Goal: Task Accomplishment & Management: Complete application form

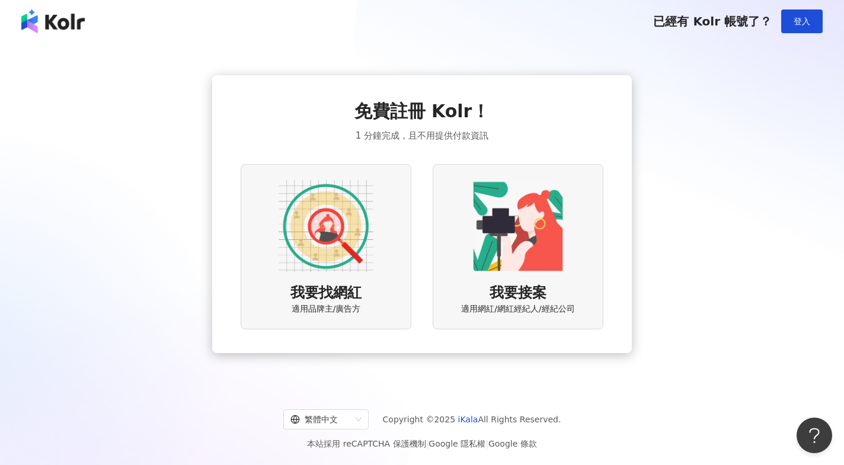
click at [356, 230] on img at bounding box center [326, 226] width 95 height 95
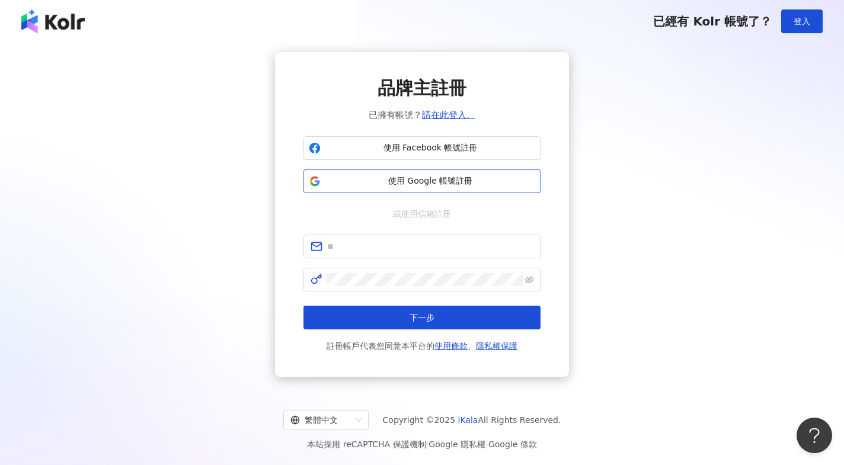
click at [419, 179] on span "使用 Google 帳號註冊" at bounding box center [430, 181] width 210 height 12
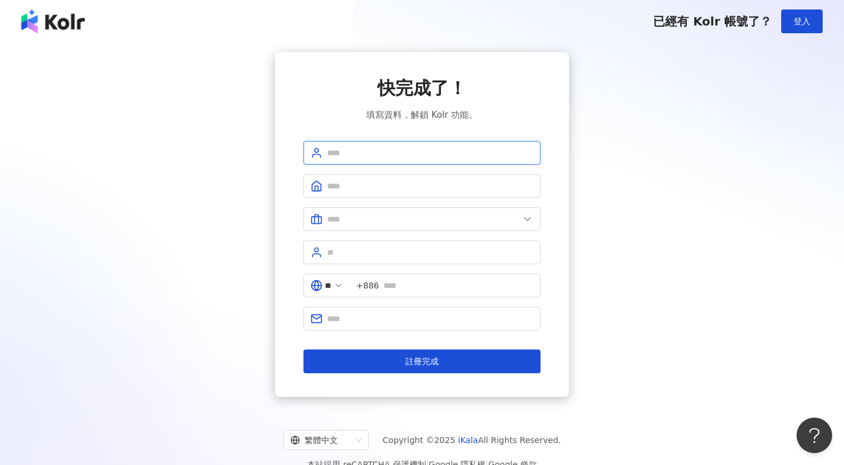
click at [424, 153] on input "text" at bounding box center [430, 152] width 206 height 13
type input "*"
type input "***"
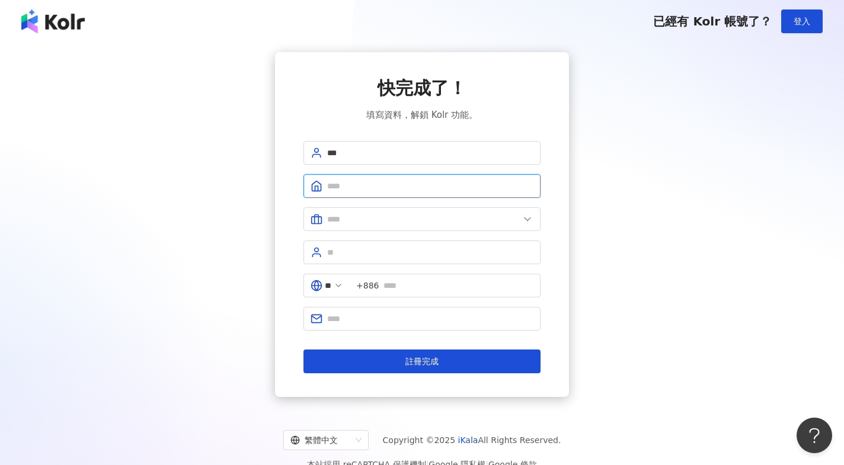
click at [403, 191] on input "text" at bounding box center [430, 186] width 206 height 13
type input "**********"
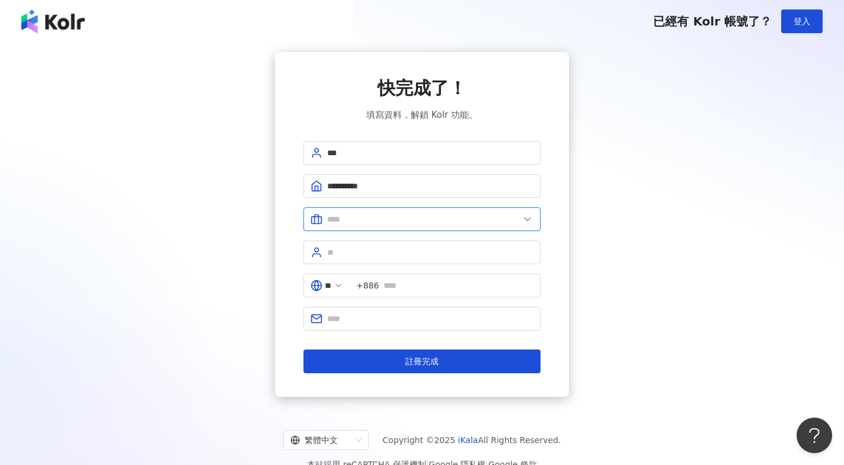
click at [395, 220] on input "text" at bounding box center [423, 219] width 192 height 13
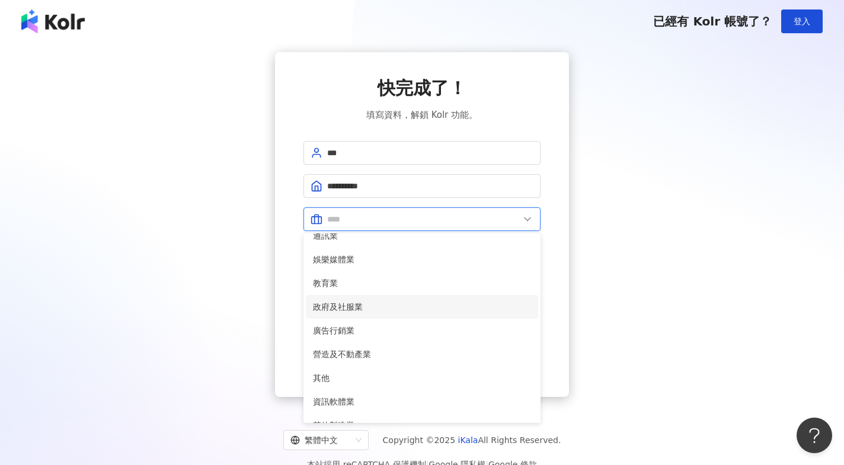
scroll to position [242, 0]
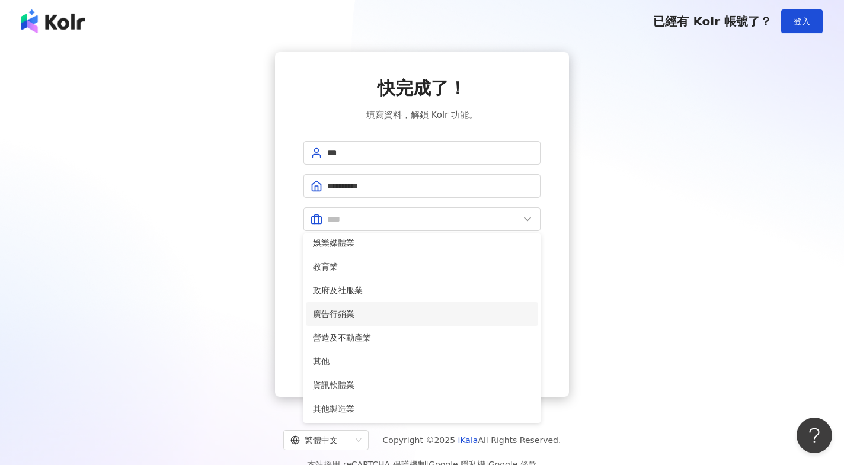
click at [378, 312] on span "廣告行銷業" at bounding box center [422, 314] width 218 height 13
type input "*****"
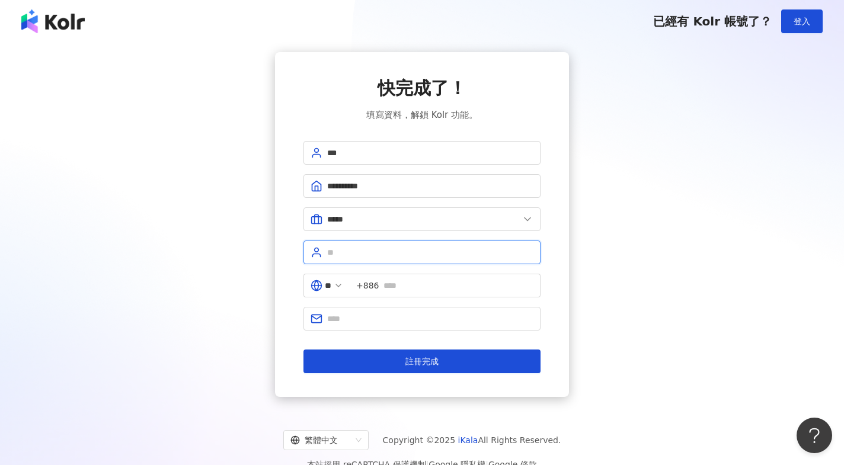
click at [372, 252] on input "text" at bounding box center [430, 252] width 206 height 13
type input "**"
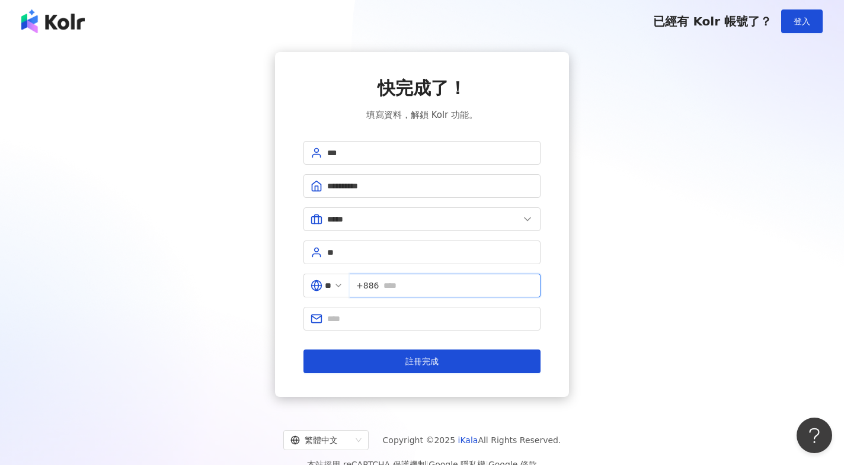
click at [400, 286] on input "text" at bounding box center [458, 285] width 150 height 13
type input "**********"
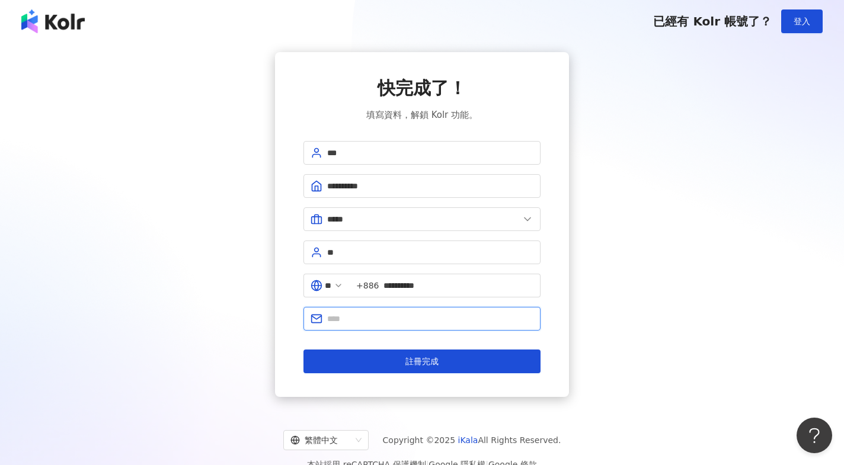
click at [457, 317] on input "text" at bounding box center [430, 318] width 206 height 13
click at [600, 360] on div "**********" at bounding box center [421, 224] width 815 height 345
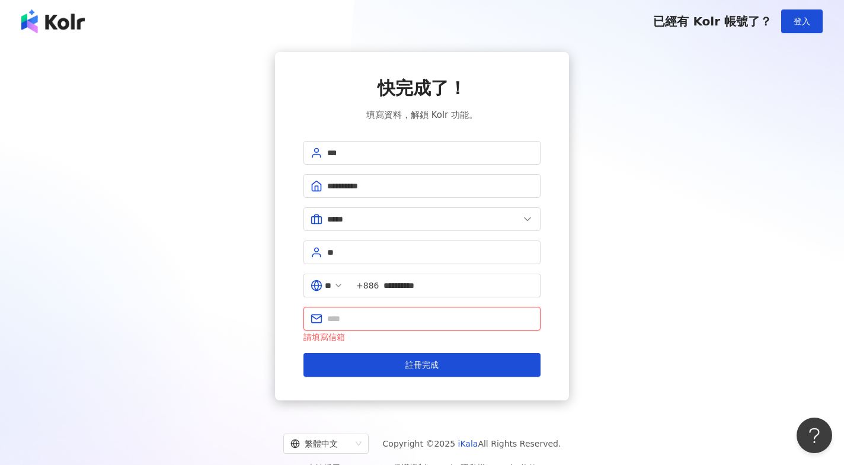
click at [470, 325] on input "text" at bounding box center [430, 318] width 206 height 13
paste input "**********"
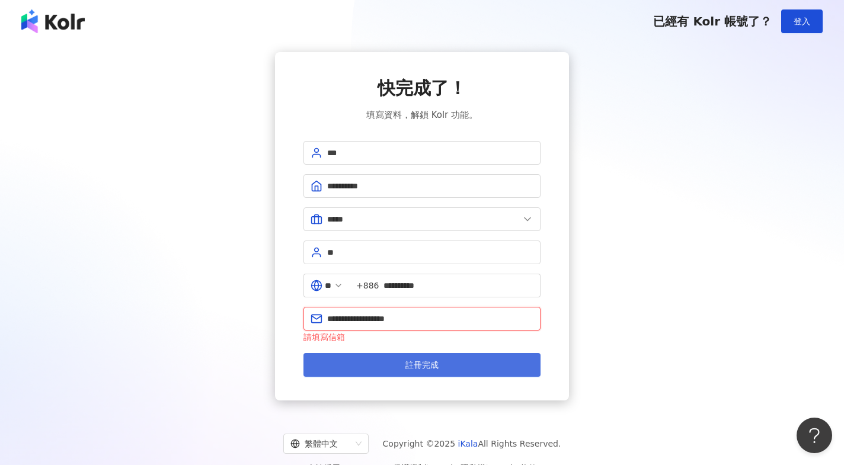
type input "**********"
click at [469, 363] on button "註冊完成" at bounding box center [421, 365] width 237 height 24
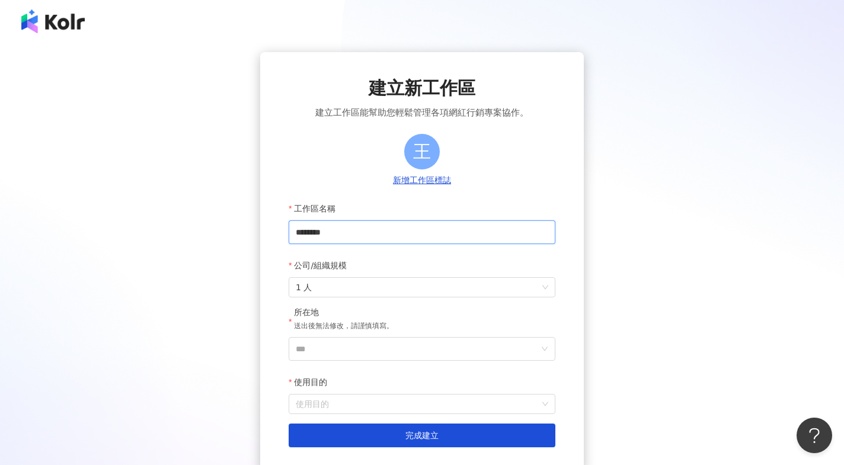
click at [366, 232] on input "********" at bounding box center [422, 232] width 267 height 24
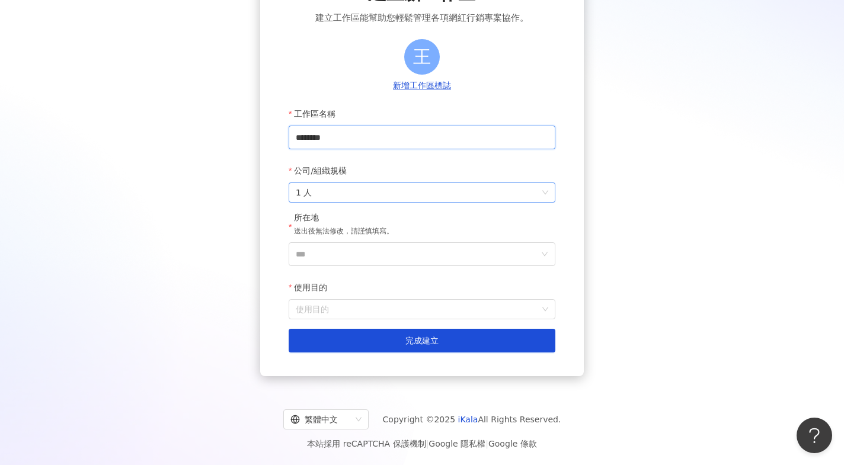
click at [382, 199] on span "1 人" at bounding box center [422, 192] width 252 height 19
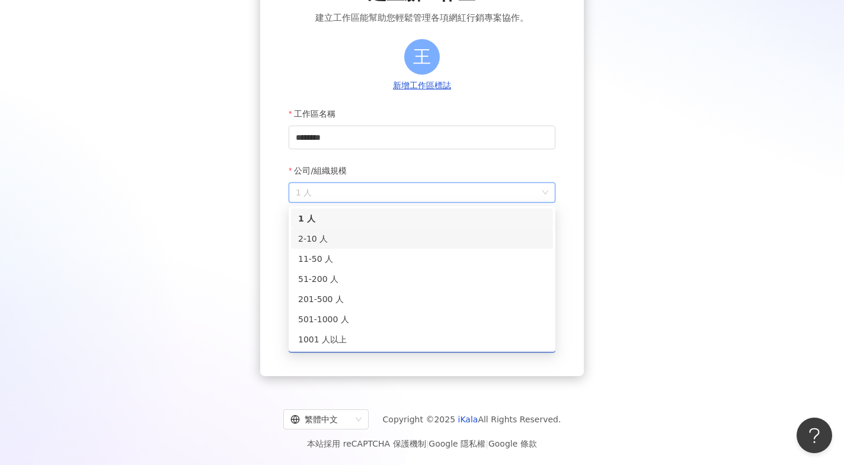
click at [377, 238] on div "2-10 人" at bounding box center [422, 238] width 248 height 13
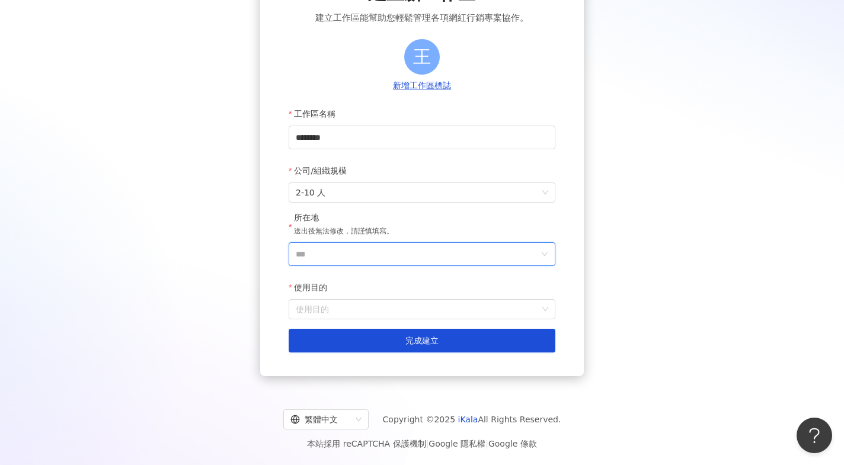
click at [379, 248] on input "***" at bounding box center [417, 254] width 243 height 23
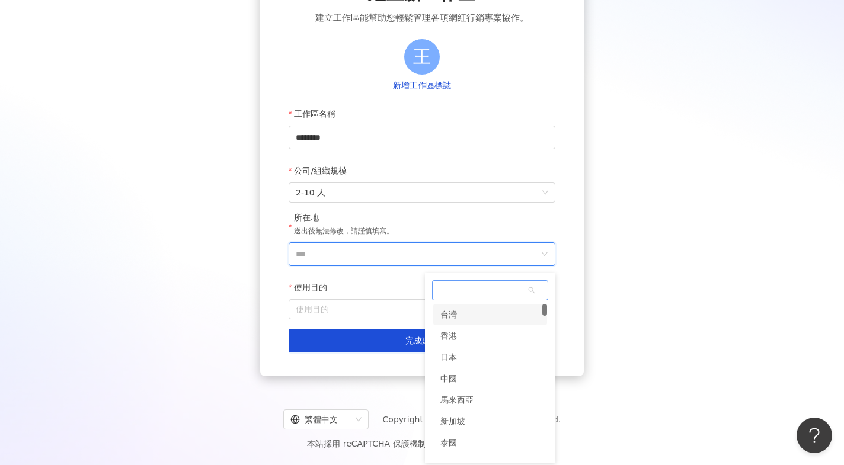
click at [490, 319] on div "台灣" at bounding box center [490, 314] width 114 height 21
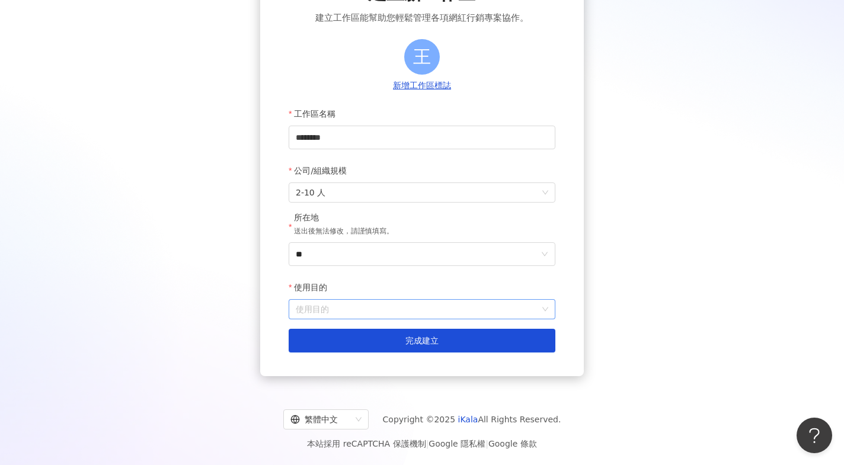
click at [446, 309] on input "使用目的" at bounding box center [422, 309] width 252 height 19
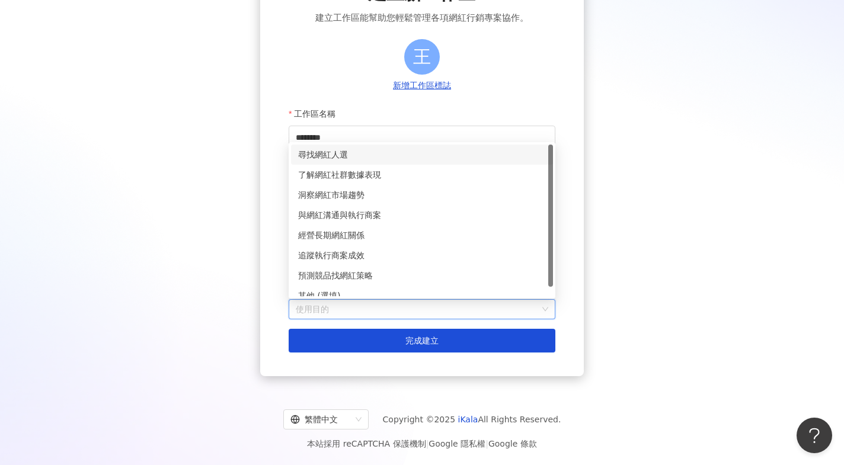
click at [421, 151] on div "尋找網紅人選" at bounding box center [422, 154] width 248 height 13
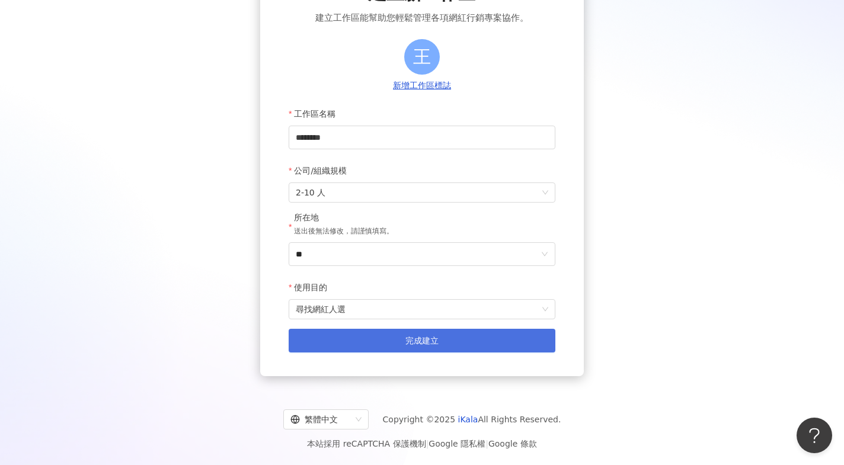
click at [439, 344] on button "完成建立" at bounding box center [422, 341] width 267 height 24
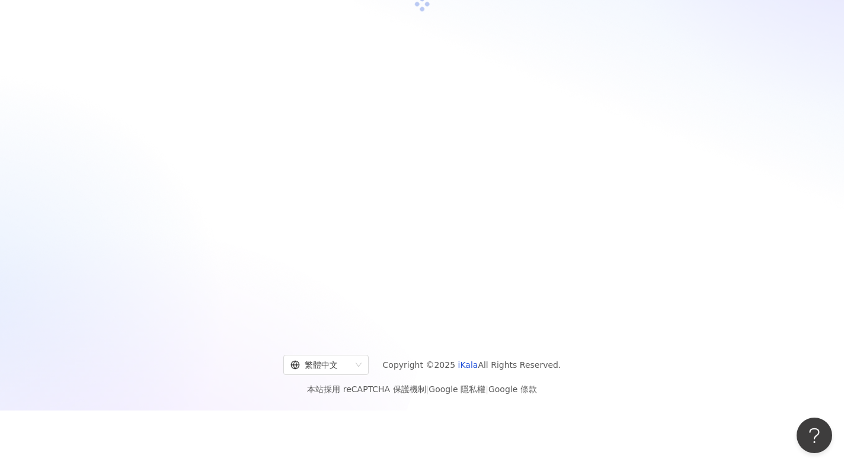
scroll to position [55, 0]
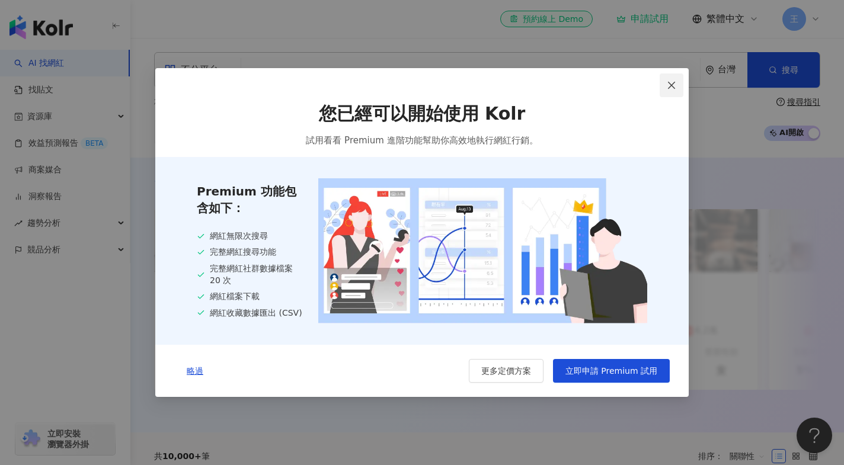
click at [673, 84] on icon "close" at bounding box center [671, 85] width 9 height 9
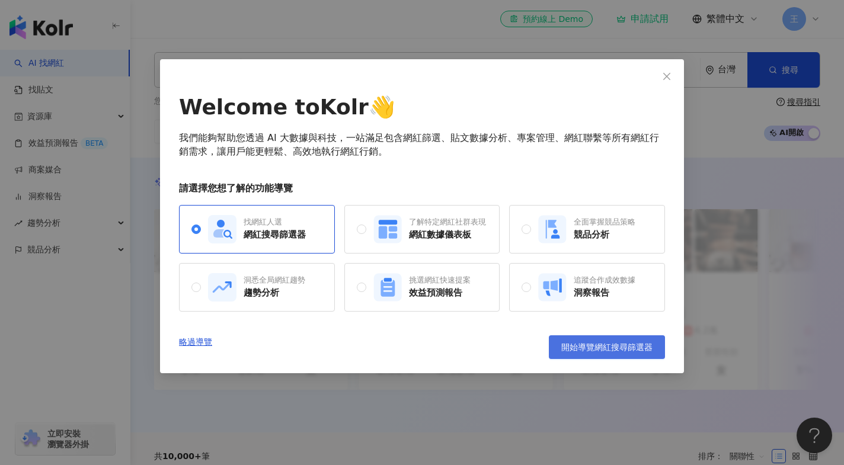
click at [614, 352] on span "開始導覽網紅搜尋篩選器" at bounding box center [606, 347] width 91 height 9
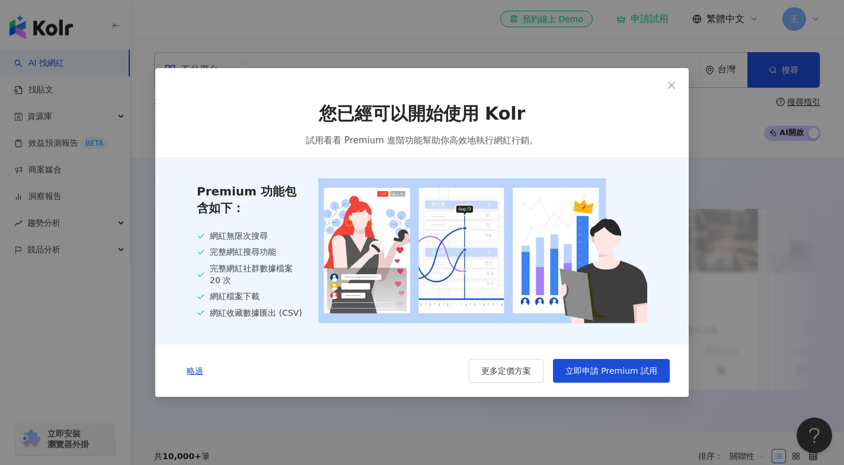
click at [670, 110] on div "您已經可以開始使用 Kolr 試用看看 Premium 進階功能幫助你高效地執行網紅行銷。" at bounding box center [421, 124] width 533 height 65
drag, startPoint x: 212, startPoint y: 239, endPoint x: 294, endPoint y: 244, distance: 82.5
click at [294, 244] on div "網紅無限次搜尋 完整網紅搜尋功能 完整網紅社群數據檔案 20 次 網紅檔案下載 網紅收藏數據匯出 (CSV)" at bounding box center [250, 275] width 107 height 89
drag, startPoint x: 274, startPoint y: 254, endPoint x: 203, endPoint y: 255, distance: 70.5
click at [203, 255] on div "完整網紅搜尋功能" at bounding box center [250, 253] width 107 height 12
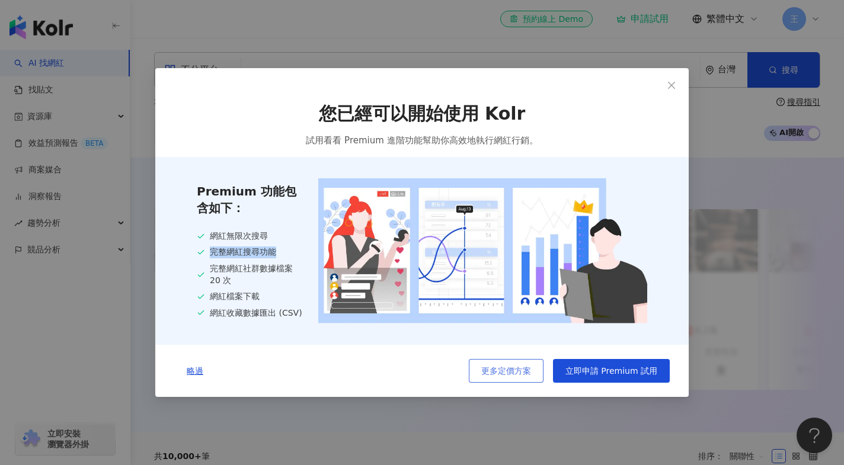
click at [531, 367] on span "更多定價方案" at bounding box center [506, 370] width 50 height 9
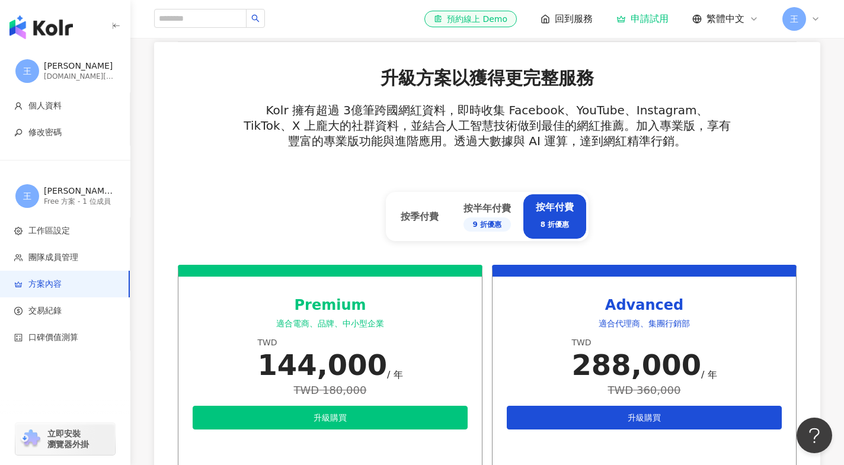
scroll to position [318, 0]
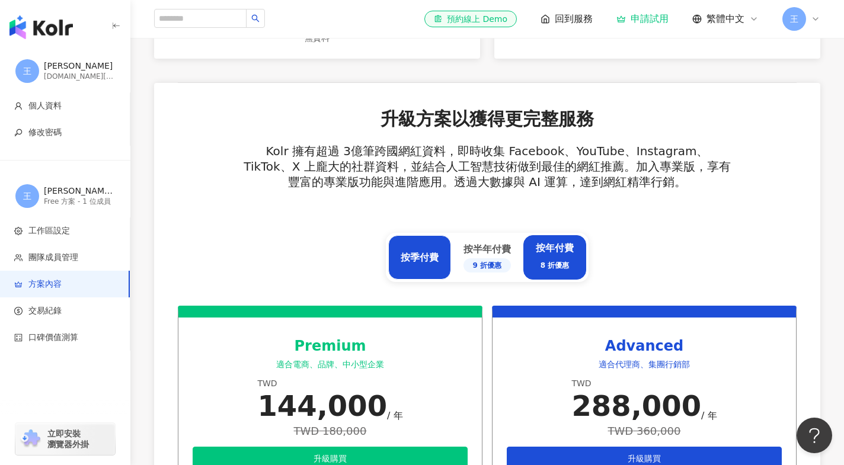
click at [426, 254] on div "按季付費" at bounding box center [420, 257] width 38 height 13
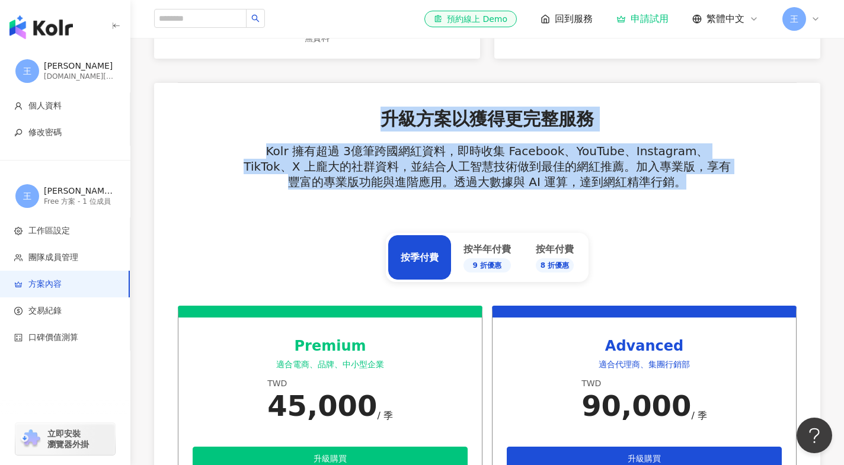
drag, startPoint x: 386, startPoint y: 121, endPoint x: 681, endPoint y: 181, distance: 301.0
click at [681, 181] on div "升級方案以獲得更完整服務 Kolr 擁有超過 3億筆跨國網紅資料，即時收集 Facebook、YouTube、Instagram、TikTok、X 上龐大的社…" at bounding box center [487, 206] width 619 height 199
click at [705, 228] on div "升級方案以獲得更完整服務 Kolr 擁有超過 3億筆跨國網紅資料，即時收集 Facebook、YouTube、Instagram、TikTok、X 上龐大的社…" at bounding box center [487, 206] width 619 height 199
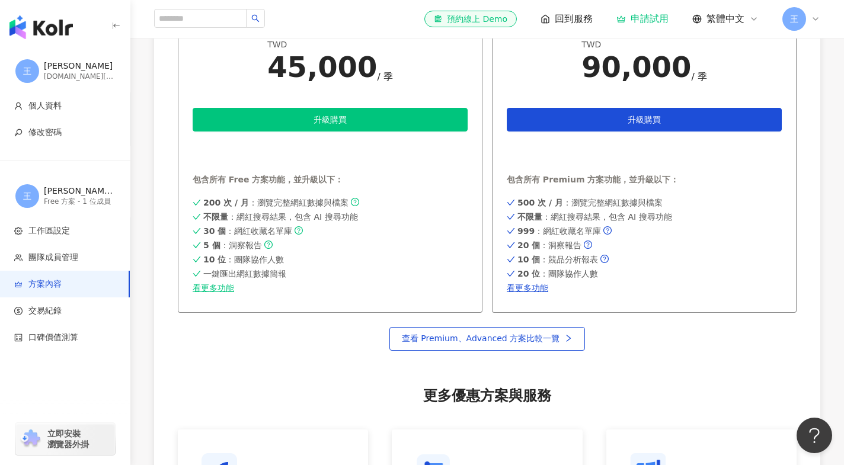
scroll to position [677, 0]
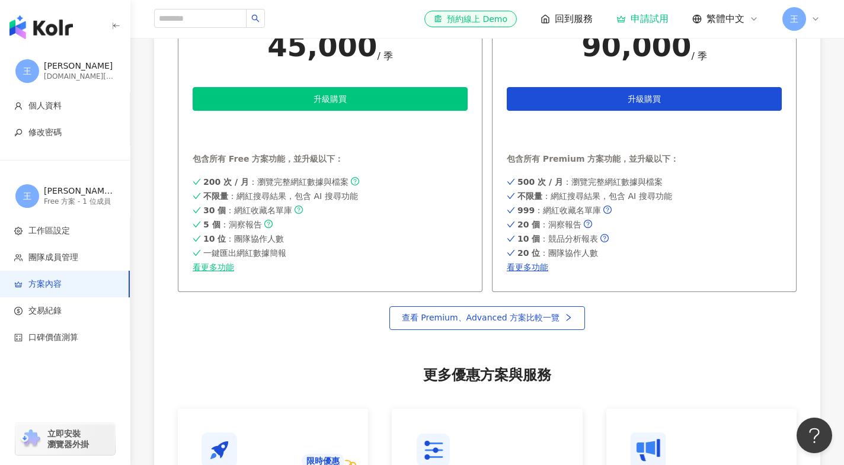
drag, startPoint x: 244, startPoint y: 183, endPoint x: 183, endPoint y: 181, distance: 61.7
click at [183, 181] on div "Premium 適合電商、品牌、中小型企業 TWD 45,000 / 季 升級購買 申請試用 包含所有 Free 方案功能，並升級以下： 200 次 / 月 …" at bounding box center [330, 119] width 305 height 346
click at [272, 162] on div "包含所有 Free 方案功能，並升級以下：" at bounding box center [330, 159] width 275 height 12
drag, startPoint x: 252, startPoint y: 184, endPoint x: 339, endPoint y: 185, distance: 86.5
click at [339, 185] on span "200 次 / 月 ：瀏覽完整網紅數據與檔案" at bounding box center [275, 181] width 145 height 9
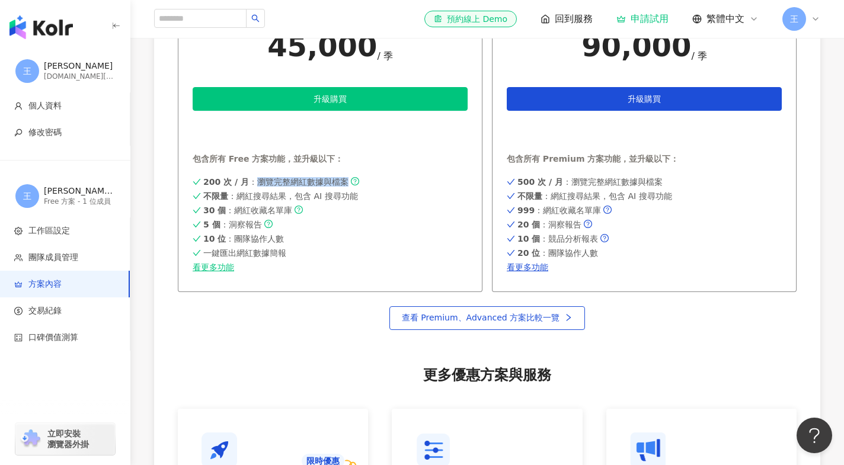
click at [408, 220] on div "5 個 ：洞察報告" at bounding box center [330, 224] width 275 height 9
drag, startPoint x: 204, startPoint y: 194, endPoint x: 332, endPoint y: 213, distance: 130.1
click at [332, 213] on div "200 次 / 月 ：瀏覽完整網紅數據與檔案 不限量 ：網紅搜尋結果，包含 AI 搜尋功能 30 個 ：網紅收藏名單庫 5 個 ：洞察報告 10 位 ：團隊協…" at bounding box center [330, 224] width 275 height 98
click at [320, 220] on div "5 個 ：洞察報告" at bounding box center [330, 224] width 275 height 9
click at [215, 268] on link "看更多功能" at bounding box center [330, 267] width 275 height 9
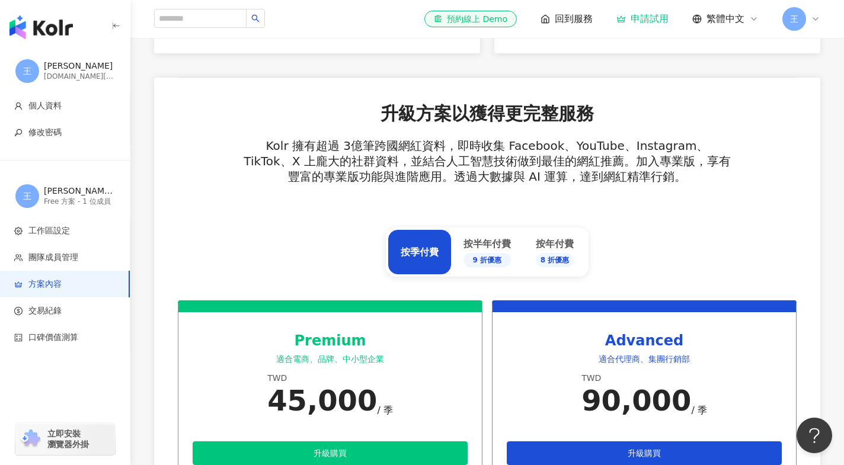
scroll to position [322, 0]
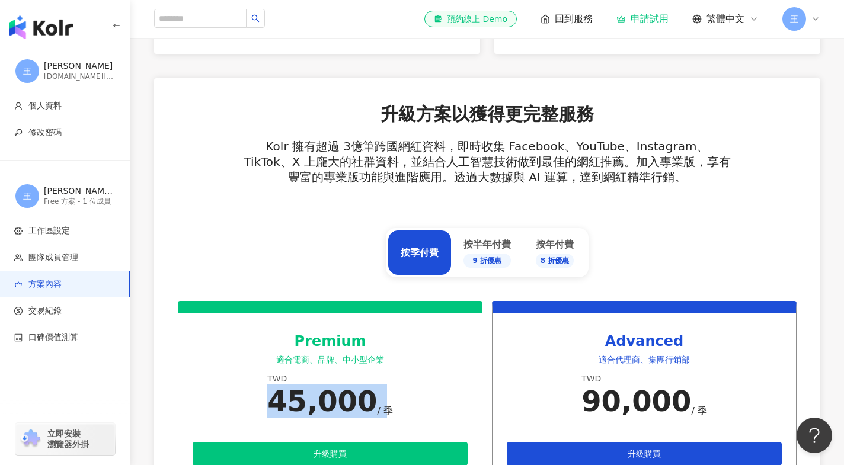
drag, startPoint x: 370, startPoint y: 410, endPoint x: 263, endPoint y: 399, distance: 107.7
click at [263, 399] on div "Premium 適合電商、品牌、中小型企業 TWD 45,000 / 季 升級購買 申請試用 包含所有 Free 方案功能，並升級以下： 200 次 / 月 …" at bounding box center [330, 474] width 305 height 346
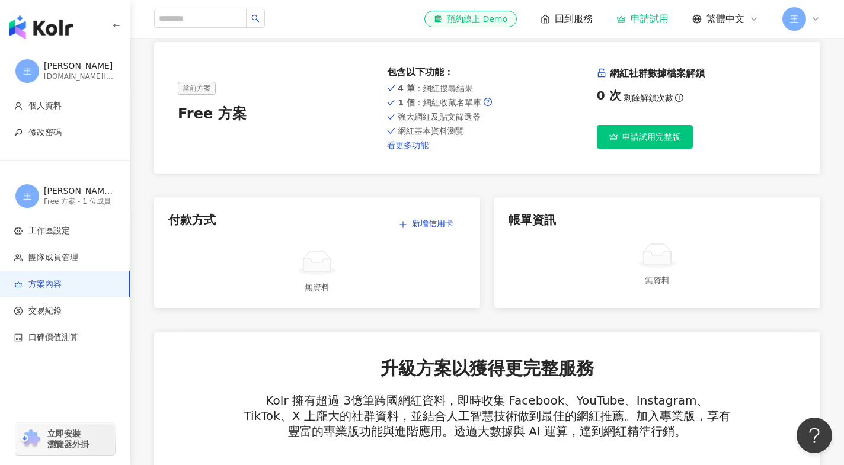
scroll to position [0, 0]
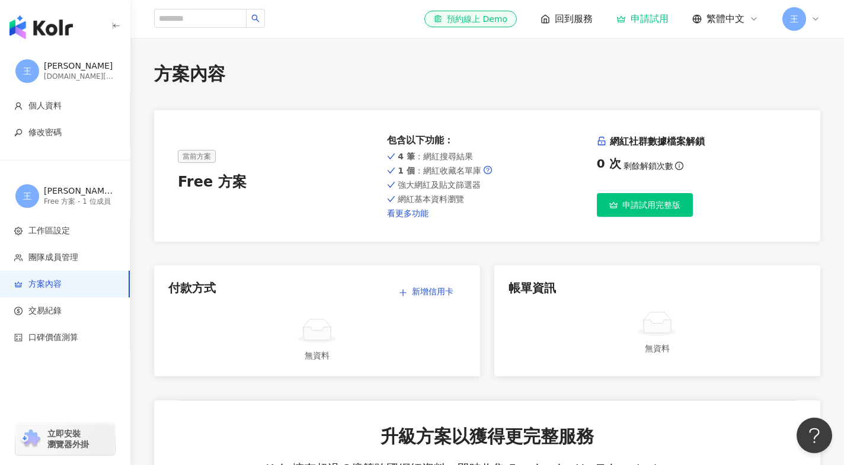
click at [412, 218] on link "看更多功能" at bounding box center [487, 213] width 200 height 9
click at [615, 207] on icon "button" at bounding box center [613, 204] width 8 height 7
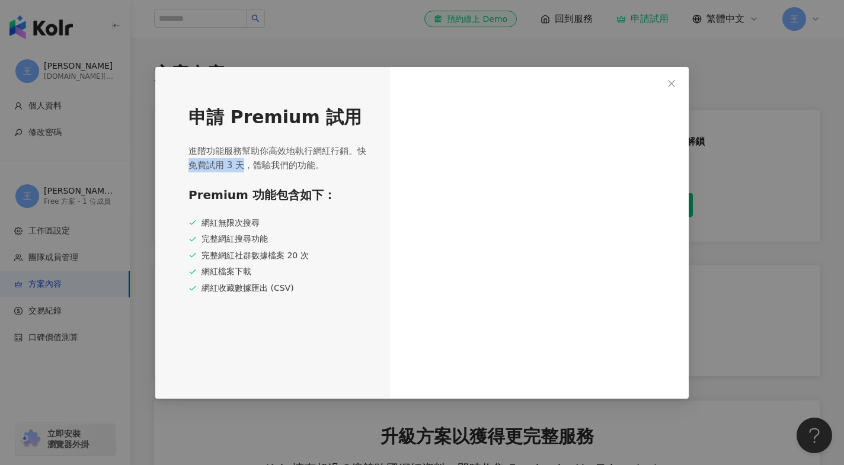
drag, startPoint x: 239, startPoint y: 171, endPoint x: 186, endPoint y: 161, distance: 53.7
click at [186, 161] on div "申請 Premium 試用 進階功能服務幫助你高效地執行網紅行銷。快免費試用 3 天，體驗我們的功能。 Premium 功能包含如下： 網紅無限次搜尋 完整網…" at bounding box center [272, 233] width 235 height 332
click at [290, 320] on div "申請 Premium 試用 進階功能服務幫助你高效地執行網紅行銷。快免費試用 3 天，體驗我們的功能。 Premium 功能包含如下： 網紅無限次搜尋 完整網…" at bounding box center [272, 233] width 235 height 332
click at [670, 84] on icon "close" at bounding box center [671, 83] width 9 height 9
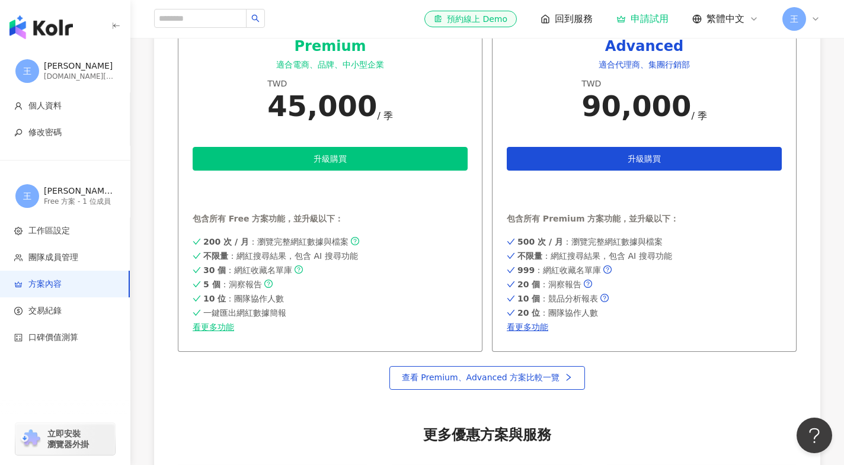
scroll to position [627, 0]
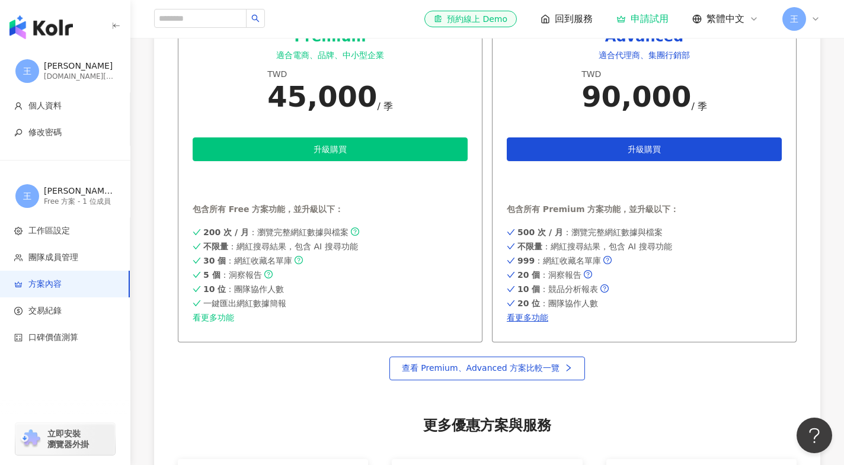
click at [215, 320] on link "看更多功能" at bounding box center [330, 317] width 275 height 9
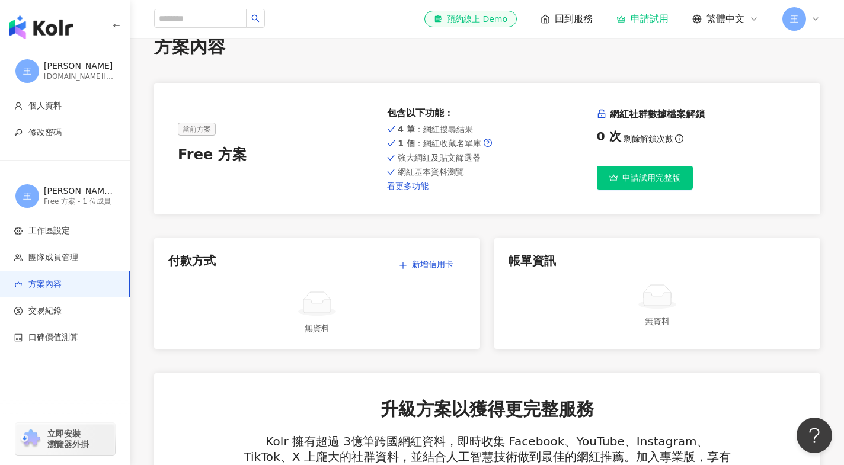
scroll to position [0, 0]
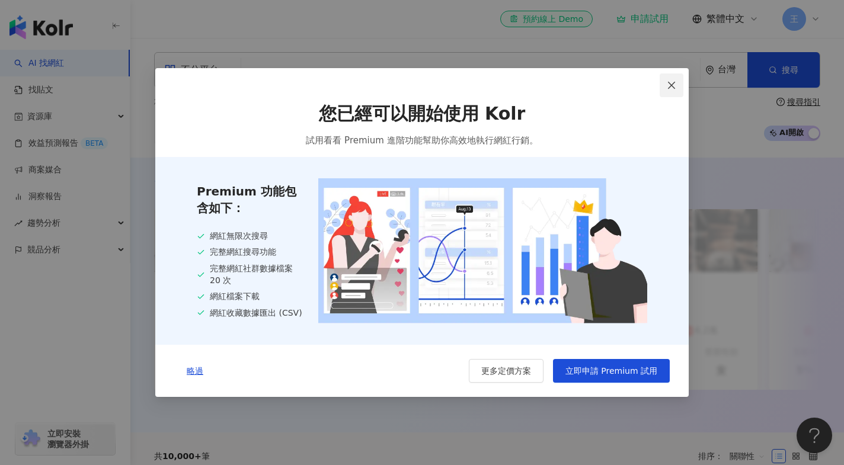
click at [673, 81] on icon "close" at bounding box center [671, 85] width 9 height 9
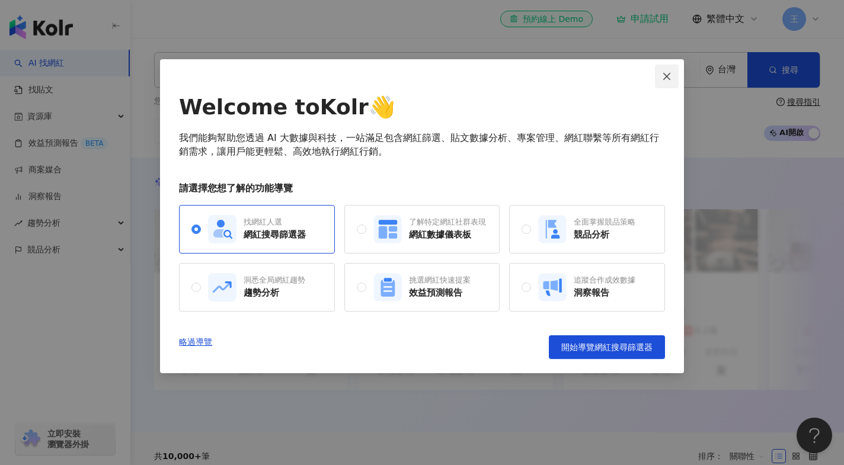
click at [663, 81] on button "Close" at bounding box center [667, 77] width 24 height 24
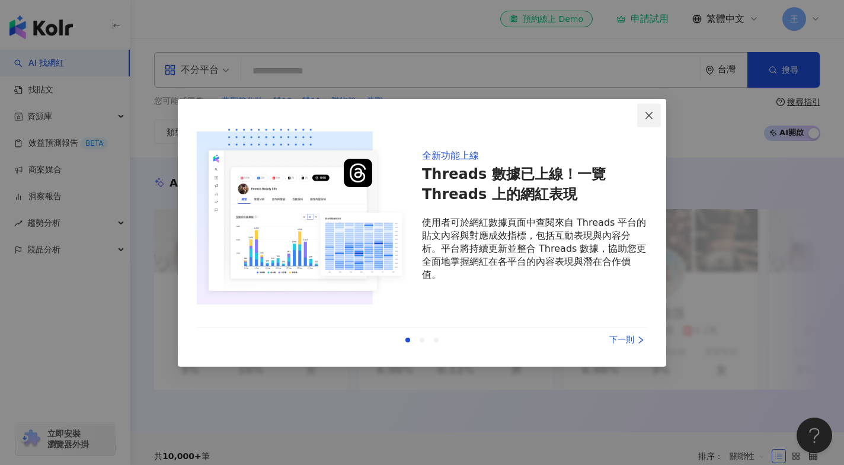
click at [647, 118] on icon "close" at bounding box center [648, 115] width 7 height 7
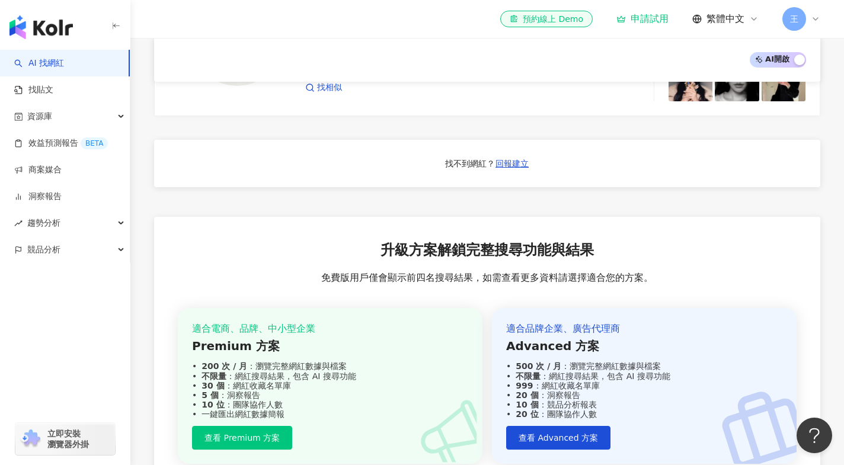
scroll to position [1179, 0]
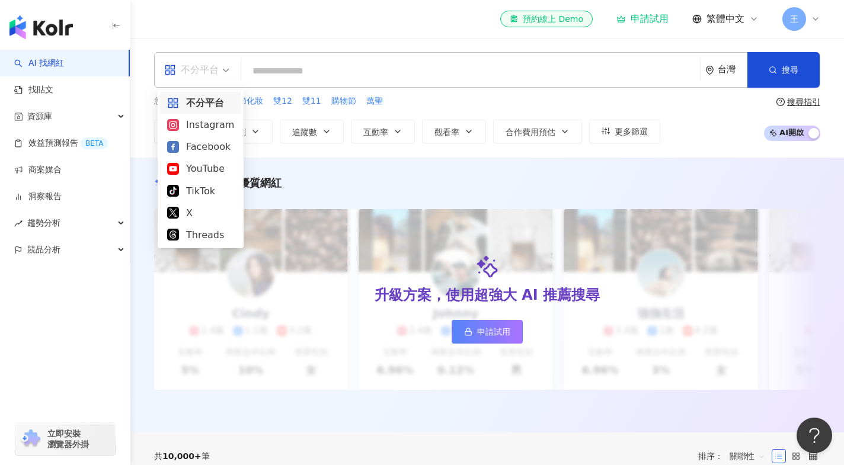
click at [226, 70] on span "不分平台" at bounding box center [196, 69] width 65 height 19
click at [213, 127] on div "Instagram" at bounding box center [200, 124] width 67 height 15
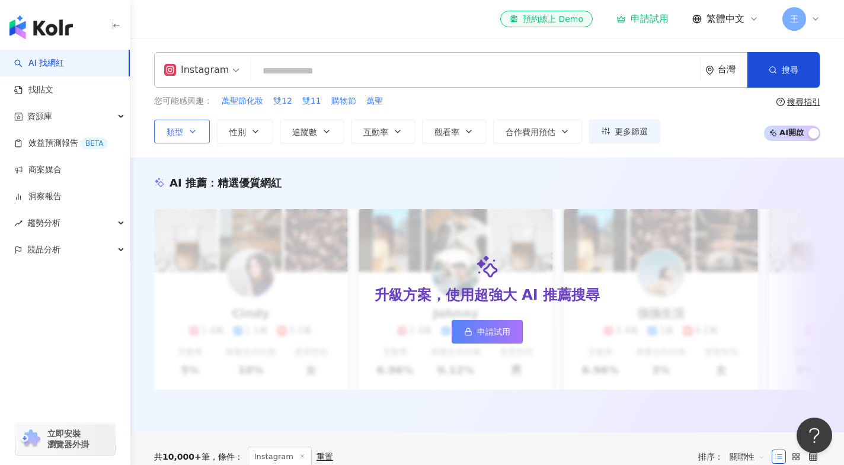
click at [191, 130] on icon "button" at bounding box center [192, 131] width 9 height 9
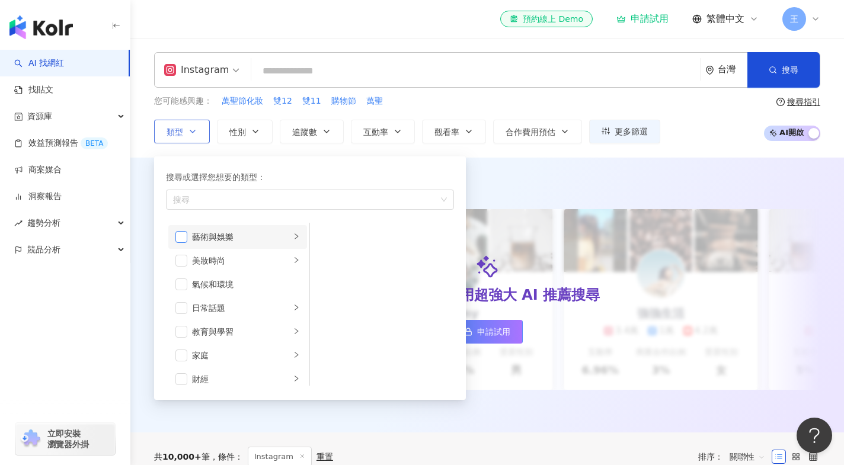
click at [180, 235] on span "button" at bounding box center [181, 237] width 12 height 12
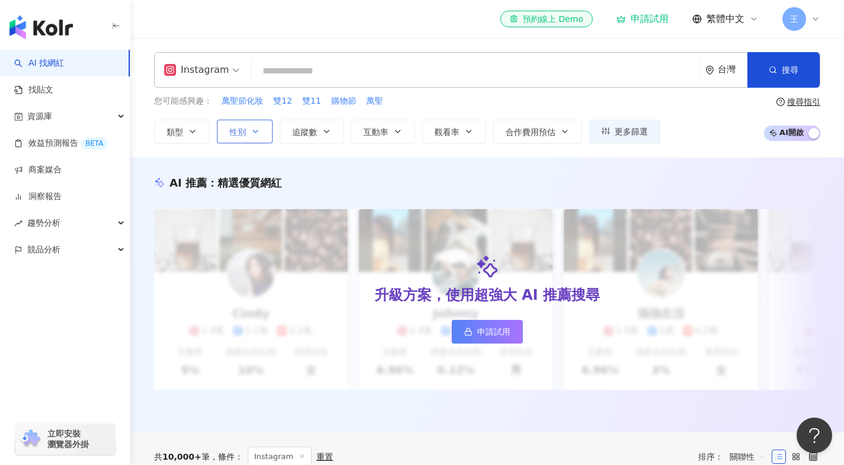
click at [240, 128] on span "性別" at bounding box center [237, 131] width 17 height 9
click at [327, 131] on icon "button" at bounding box center [326, 131] width 9 height 9
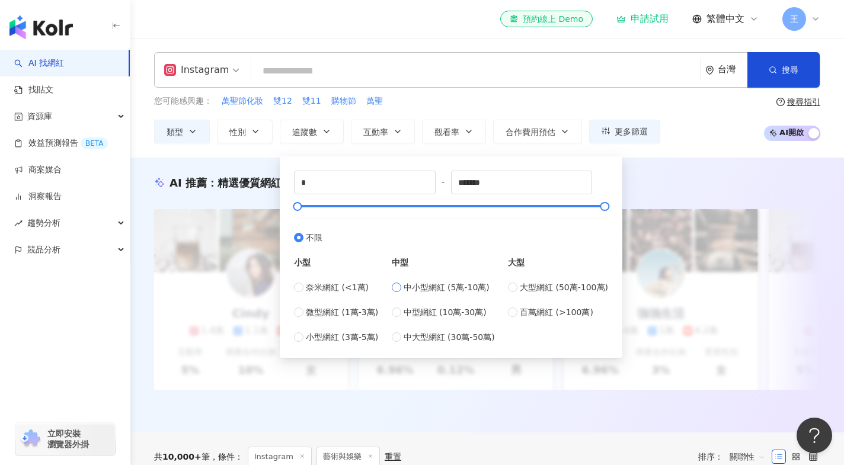
click at [432, 288] on span "中小型網紅 (5萬-10萬)" at bounding box center [447, 287] width 86 height 13
type input "*****"
click at [436, 312] on span "中型網紅 (10萬-30萬)" at bounding box center [445, 312] width 83 height 13
type input "******"
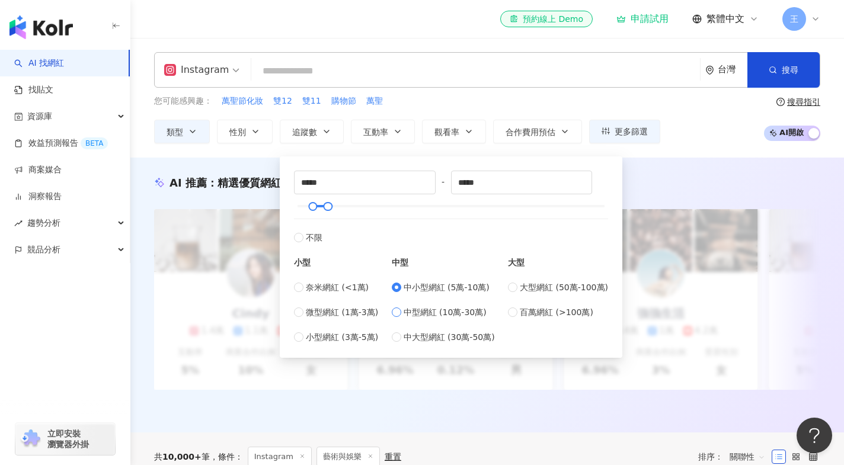
type input "******"
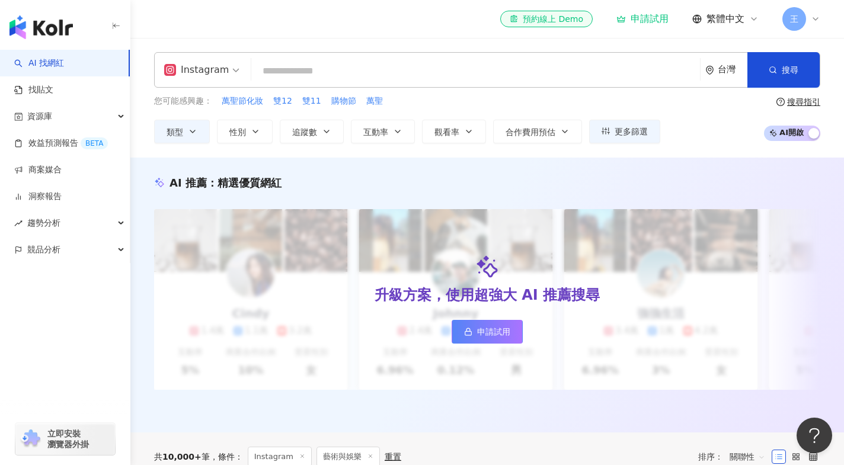
click at [679, 161] on div "AI 推薦 ： 精選優質網紅 升級方案，使用超強大 AI 推薦搜尋 申請試用 Cindy 1.4萬 1.1萬 3.2萬 互動率 5% 商業合作比例 10% 受…" at bounding box center [487, 295] width 714 height 275
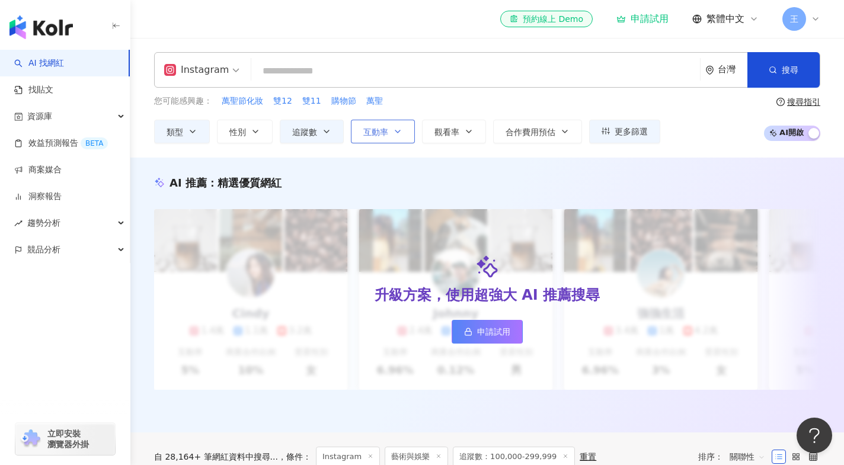
click at [384, 132] on span "互動率" at bounding box center [375, 131] width 25 height 9
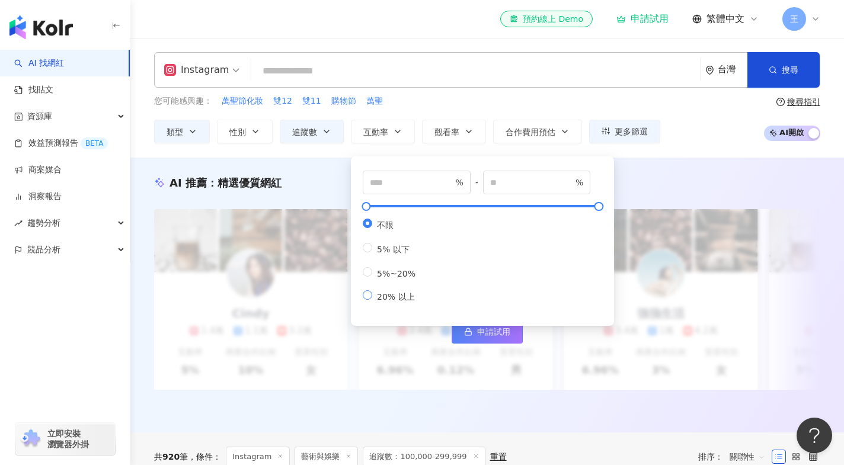
click at [407, 302] on span "20% 以上" at bounding box center [395, 296] width 47 height 9
type input "**"
click at [454, 130] on span "觀看率" at bounding box center [446, 131] width 25 height 9
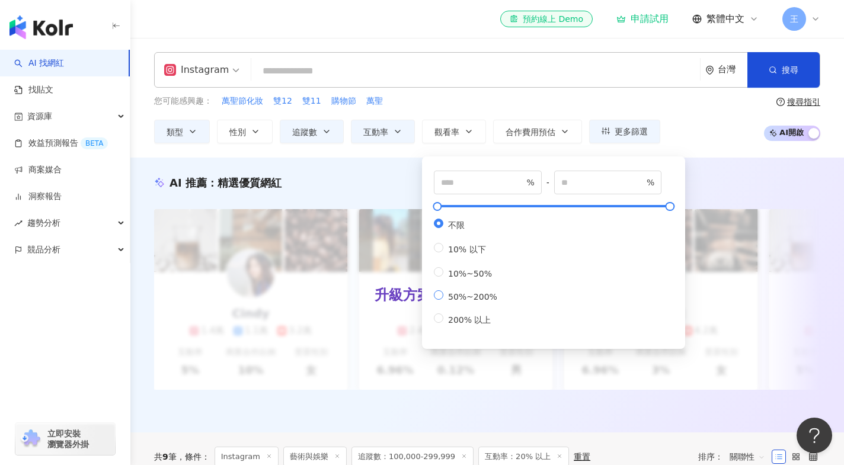
click at [474, 302] on span "50%~200%" at bounding box center [472, 296] width 59 height 9
type input "**"
type input "***"
click at [471, 279] on span "10%~50%" at bounding box center [469, 273] width 53 height 9
type input "**"
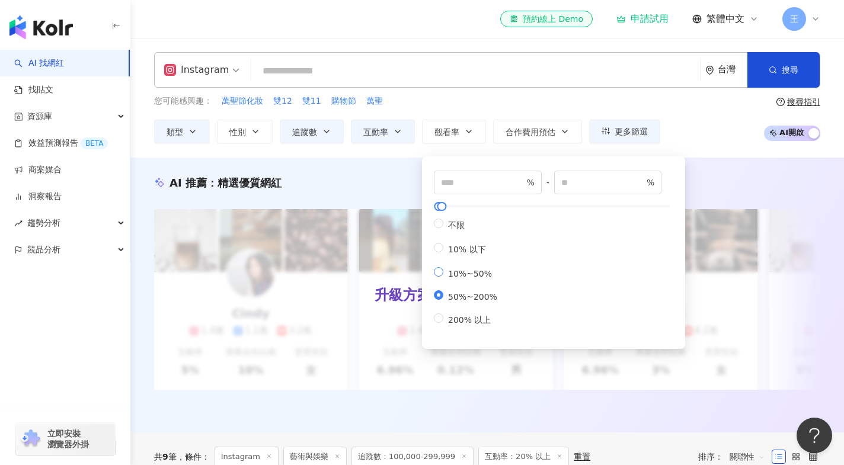
type input "**"
click at [504, 108] on div "您可能感興趣： 萬聖節化妝 雙12 雙11 購物節 萬聖 類型 性別 追蹤數 互動率 觀看率 合作費用預估 更多篩選 不限 女 男 其他 ****** - *…" at bounding box center [407, 119] width 506 height 49
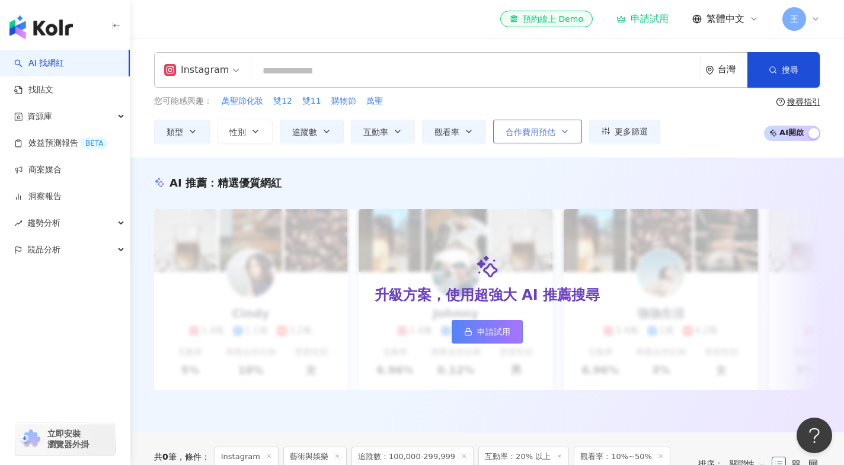
click at [543, 134] on span "合作費用預估" at bounding box center [531, 131] width 50 height 9
click at [555, 94] on div "Instagram 台灣 搜尋 您可能感興趣： 萬聖節化妝 雙12 雙11 購物節 萬聖 類型 性別 追蹤數 互動率 觀看率 合作費用預估 更多篩選 不限 女…" at bounding box center [487, 97] width 714 height 91
click at [785, 66] on span "搜尋" at bounding box center [790, 69] width 17 height 9
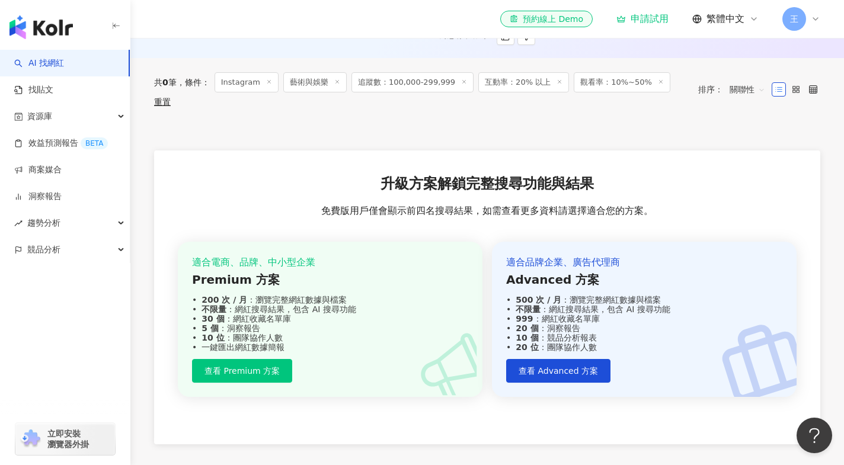
scroll to position [413, 0]
